Goal: Transaction & Acquisition: Book appointment/travel/reservation

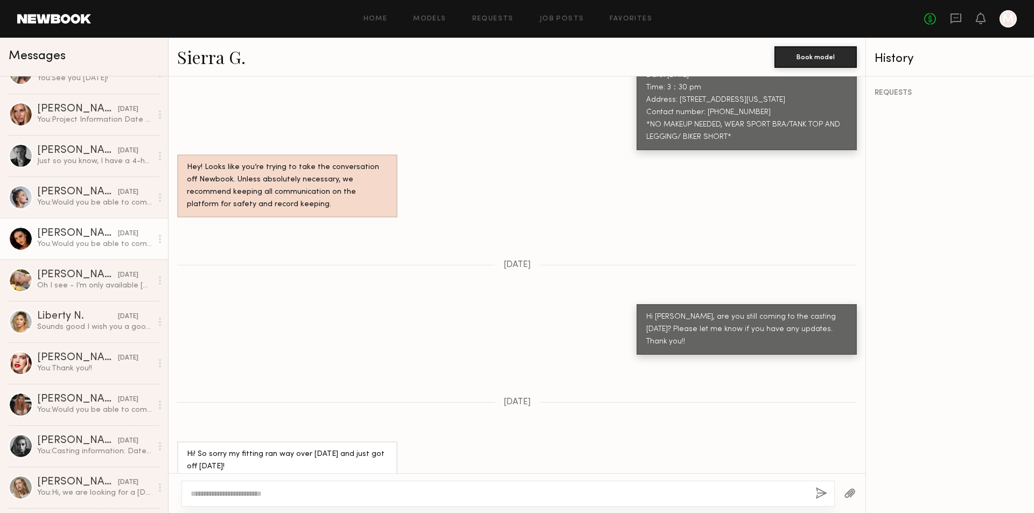
scroll to position [700, 0]
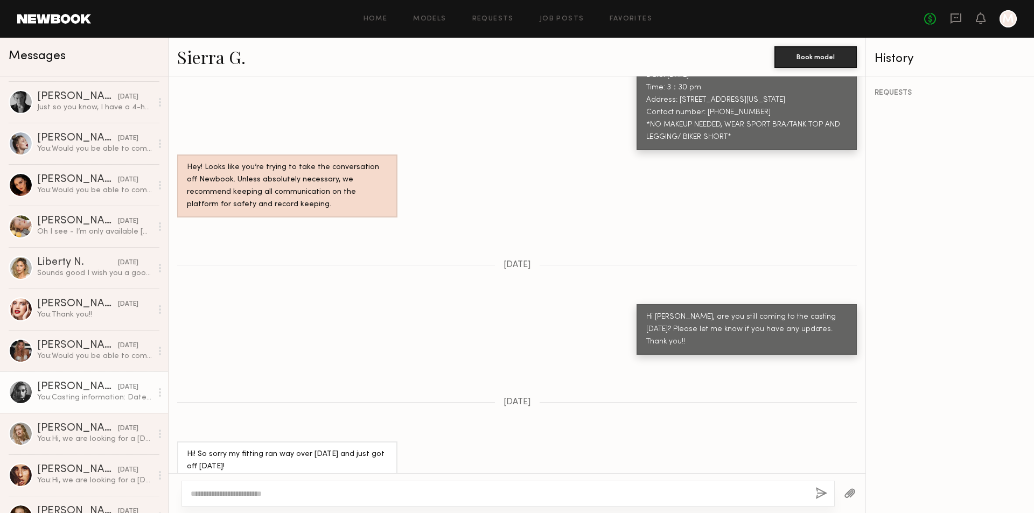
click at [89, 394] on div "You: Casting information: Date: [DATE] Time: 10:50 AM Address: [STREET_ADDRESS]…" at bounding box center [94, 397] width 115 height 10
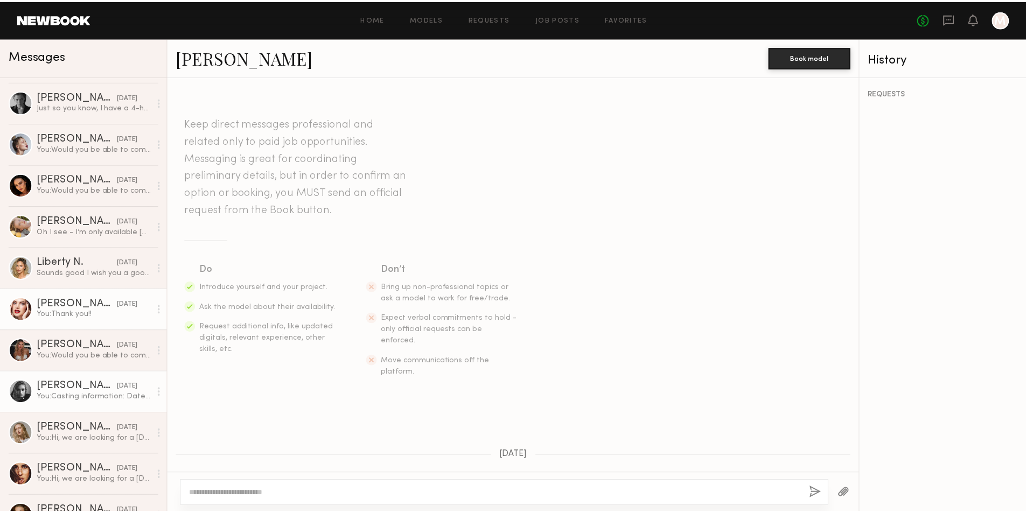
scroll to position [693, 0]
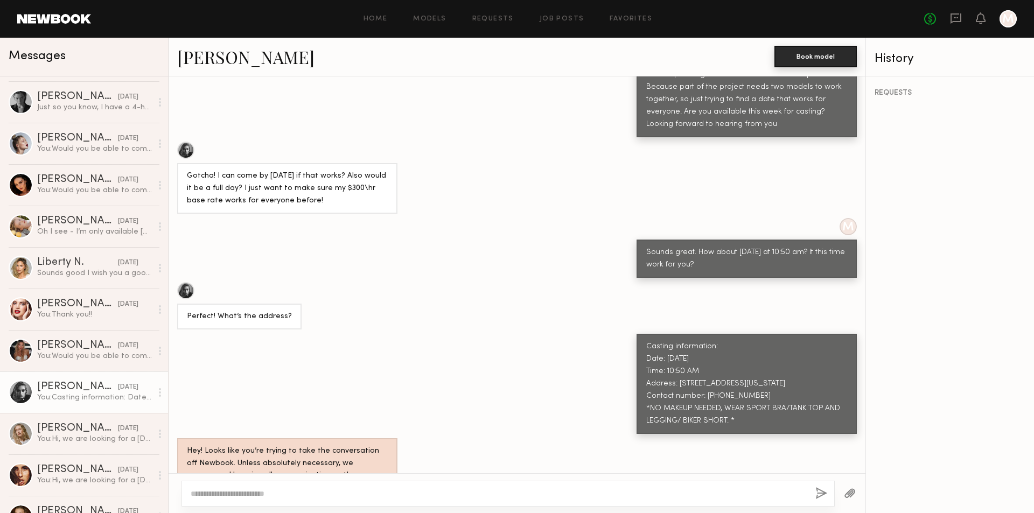
click at [833, 60] on button "Book model" at bounding box center [815, 57] width 82 height 22
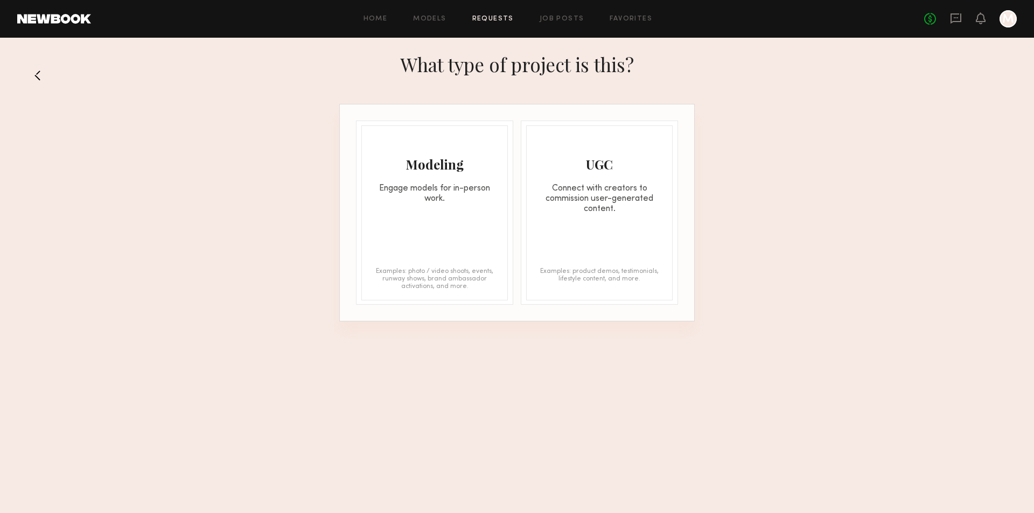
click at [441, 244] on div "Modeling Engage models for in-person work. Examples: photo / video shoots, even…" at bounding box center [434, 212] width 146 height 175
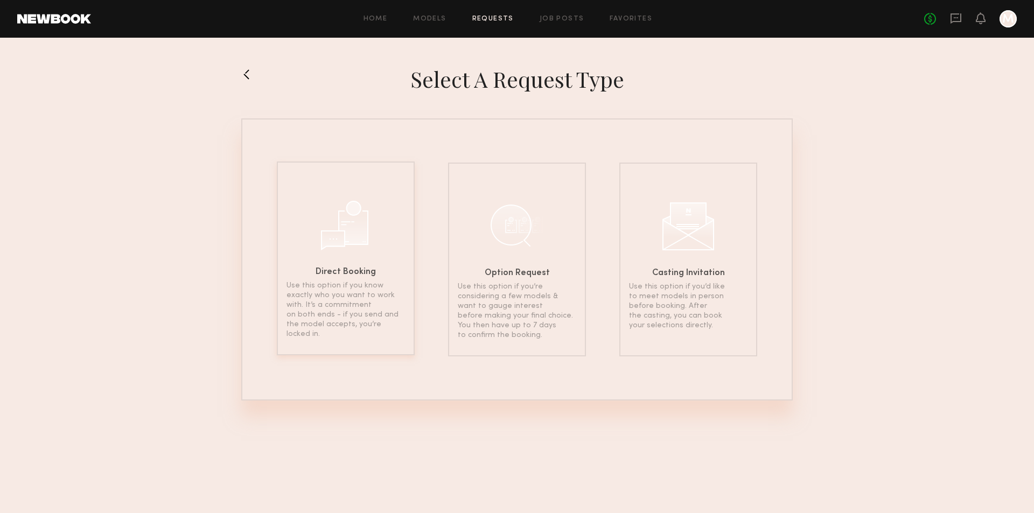
click at [348, 326] on p "Use this option if you know exactly who you want to work with. It’s a commitmen…" at bounding box center [345, 310] width 118 height 58
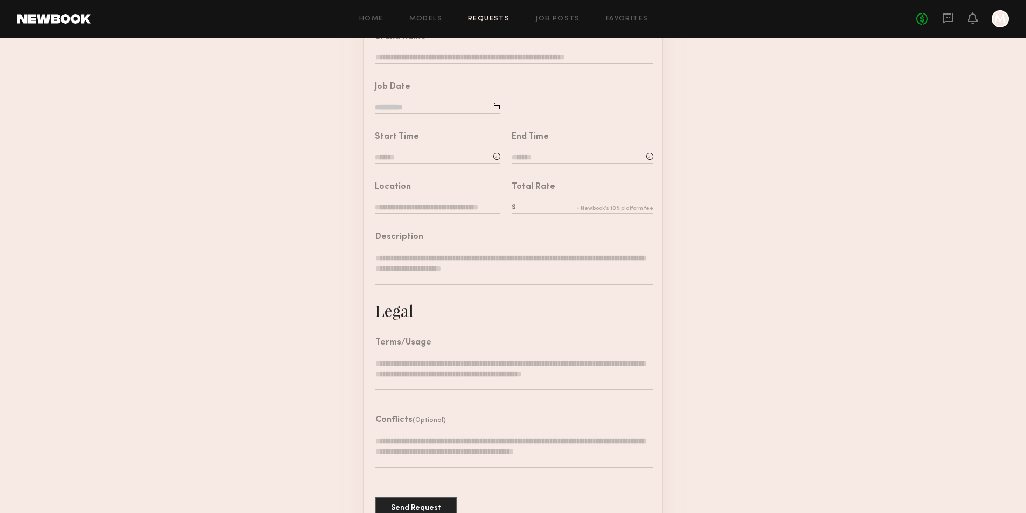
scroll to position [214, 0]
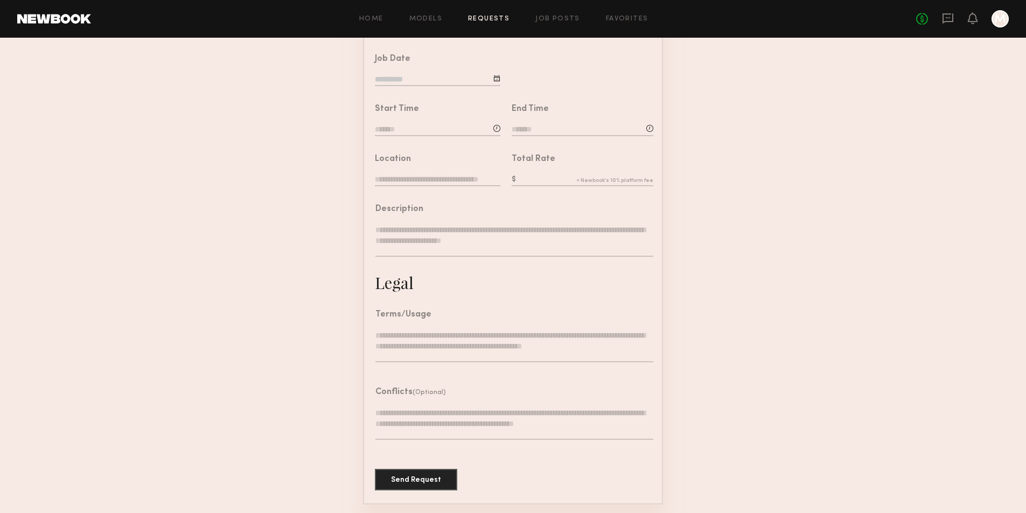
click at [412, 347] on textarea at bounding box center [514, 346] width 278 height 32
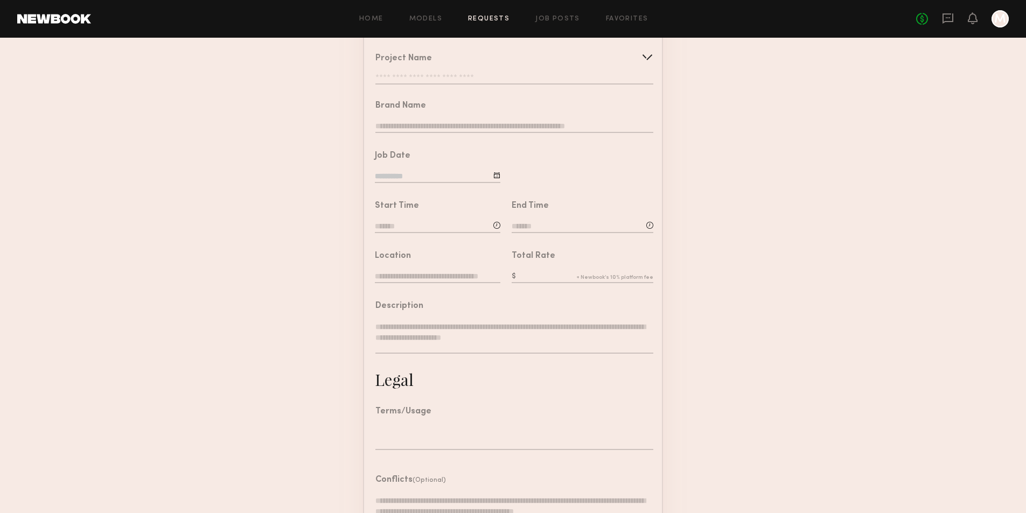
scroll to position [97, 0]
click at [532, 286] on input "text" at bounding box center [582, 281] width 142 height 12
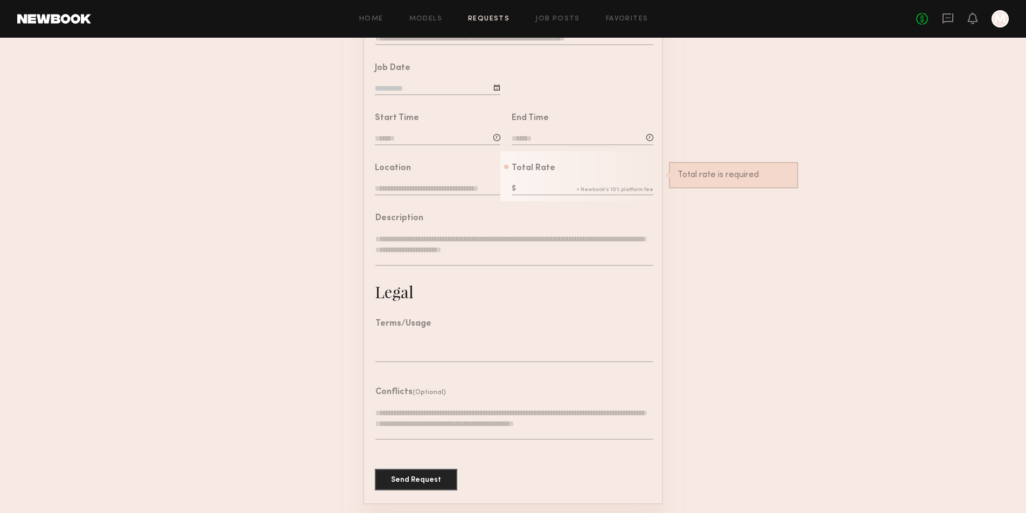
scroll to position [205, 0]
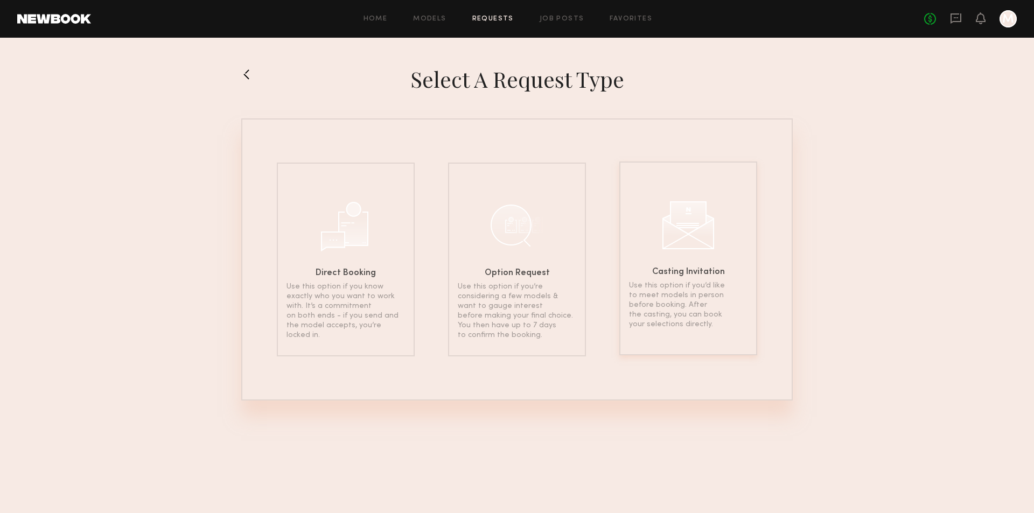
click at [677, 342] on div "Casting Invitation Use this option if you’d like to meet models in person befor…" at bounding box center [688, 258] width 138 height 194
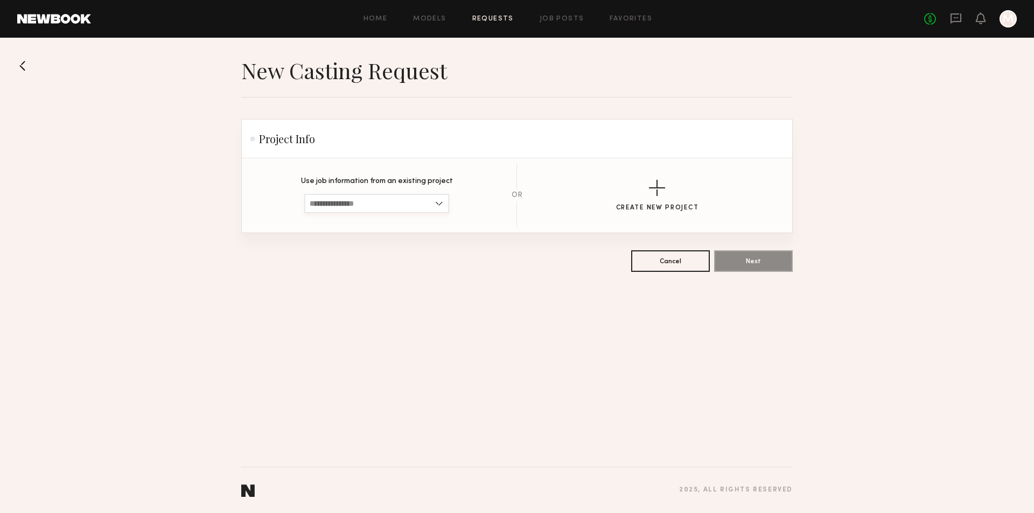
click at [441, 204] on input at bounding box center [376, 203] width 145 height 19
click at [20, 69] on button at bounding box center [25, 65] width 17 height 17
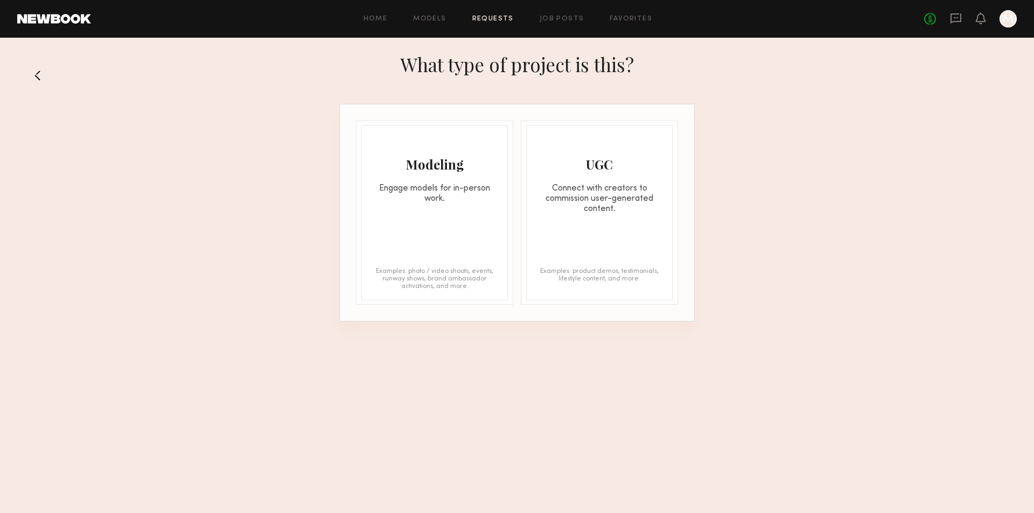
click at [55, 24] on header "Home Models Requests Job Posts Favorites Sign Out No fees up to $5,000 M" at bounding box center [517, 19] width 1034 height 38
click at [378, 18] on link "Home" at bounding box center [375, 19] width 24 height 7
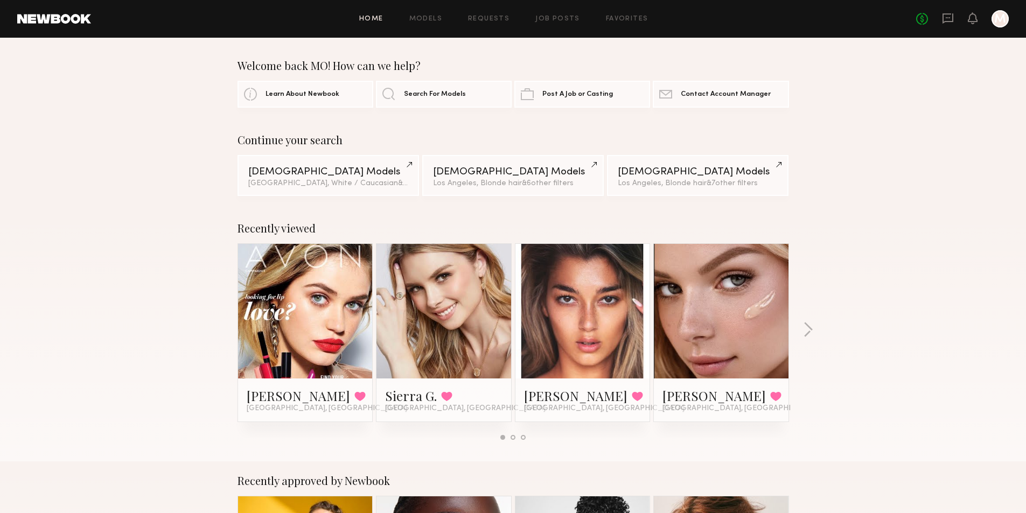
click at [547, 24] on div "Home Models Requests Job Posts Favorites Sign Out No fees up to $5,000 M" at bounding box center [549, 18] width 917 height 17
click at [547, 17] on link "Job Posts" at bounding box center [557, 19] width 45 height 7
